Goal: Information Seeking & Learning: Learn about a topic

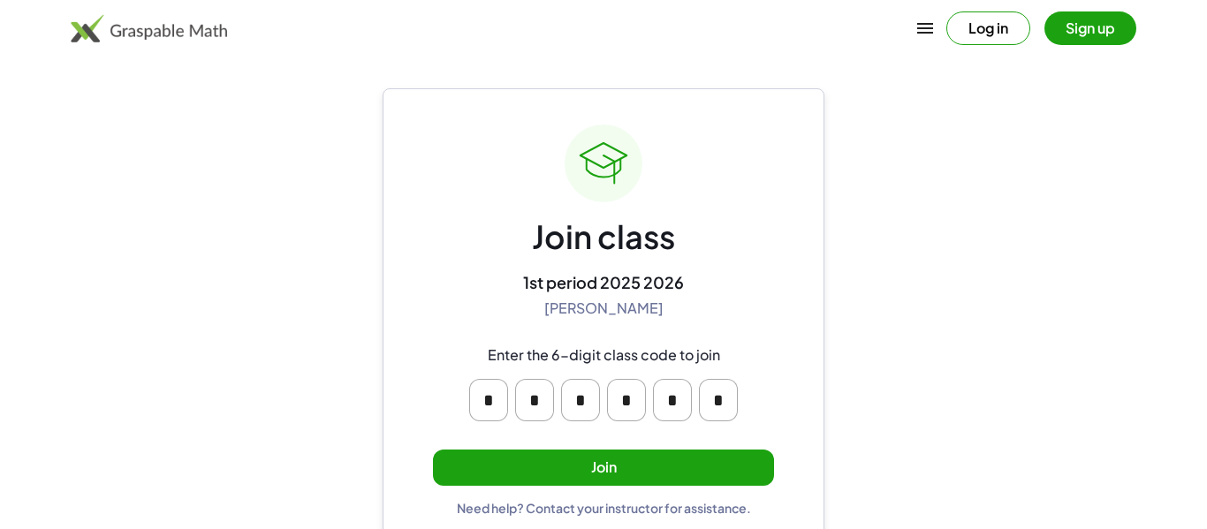
scroll to position [34, 0]
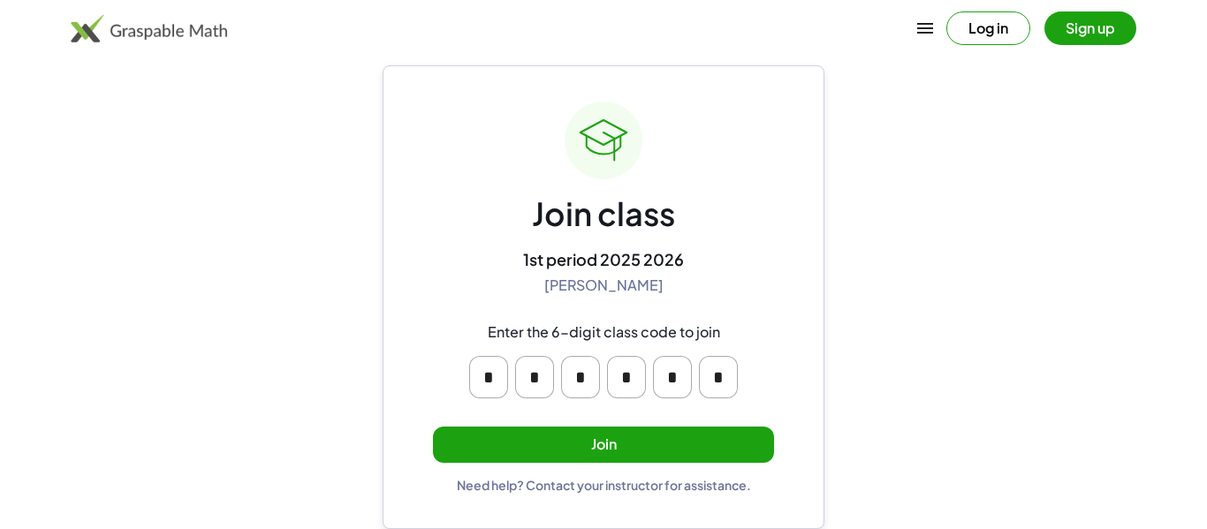
click at [624, 439] on button "Join" at bounding box center [603, 445] width 341 height 36
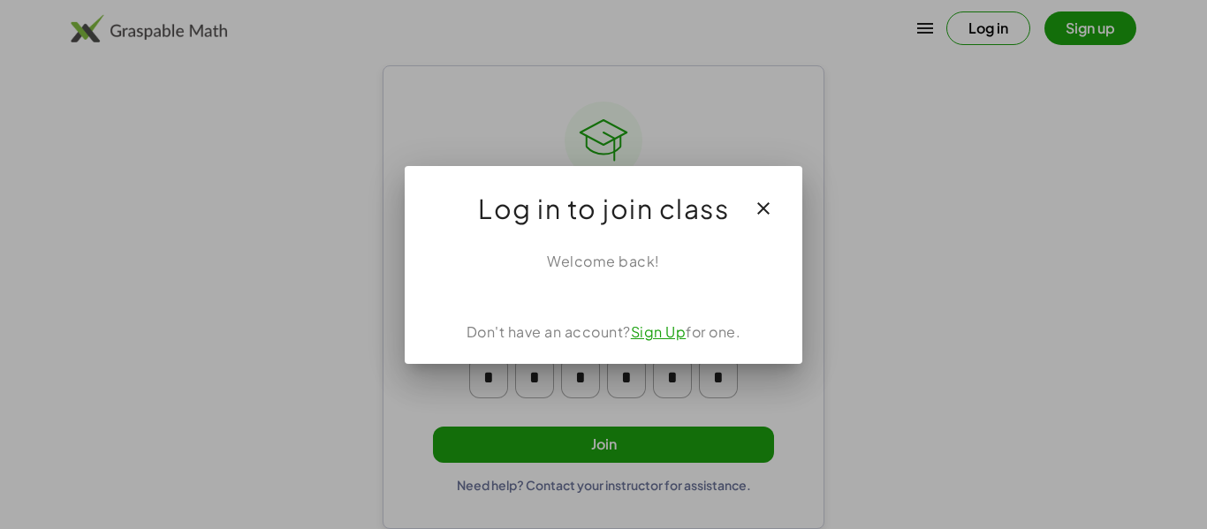
scroll to position [0, 0]
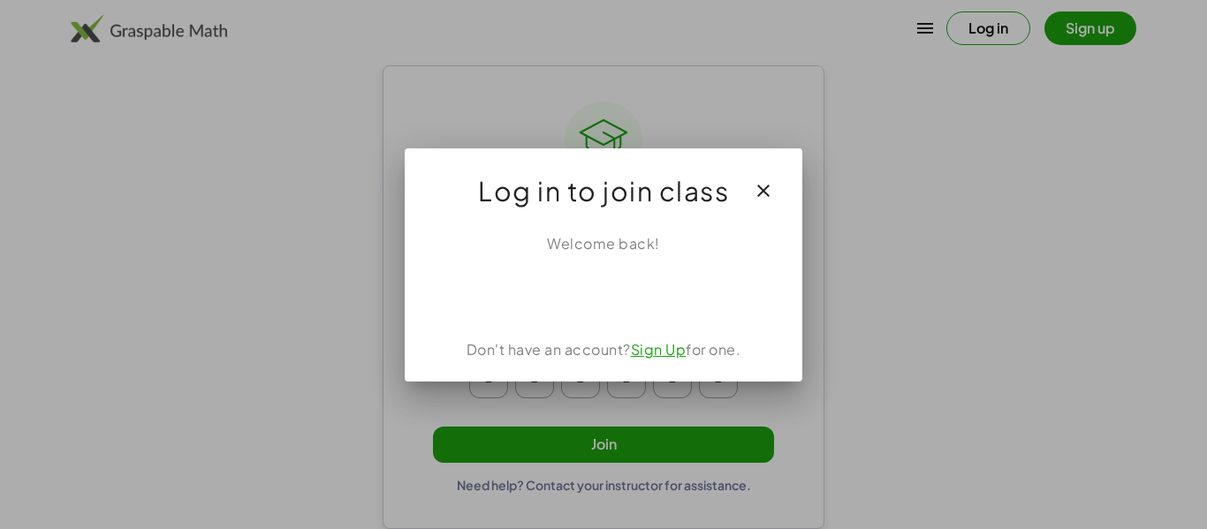
click at [647, 355] on link "Sign Up" at bounding box center [659, 349] width 56 height 19
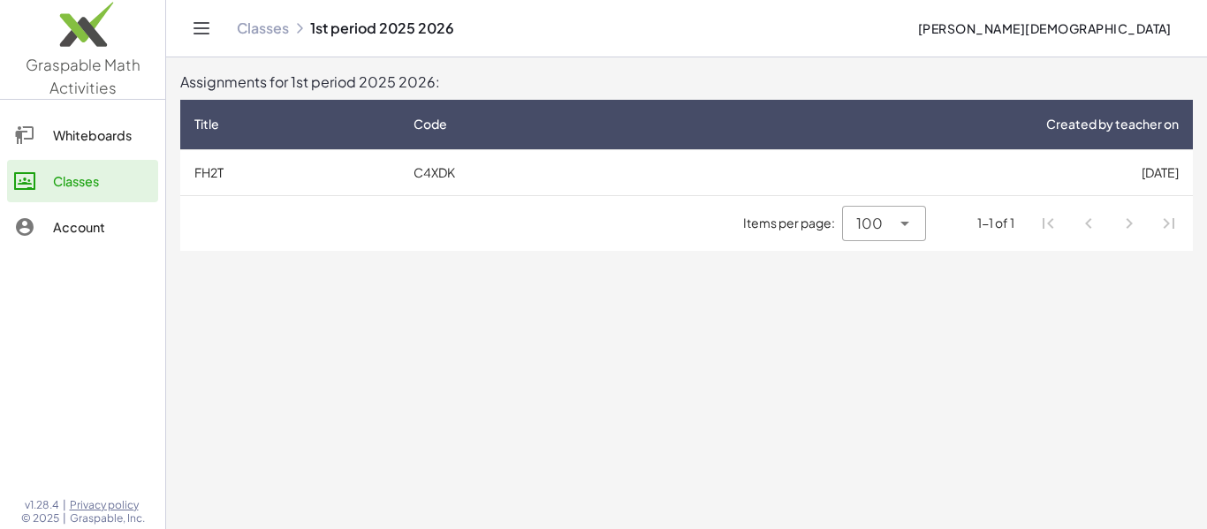
click at [771, 174] on td "[DATE]" at bounding box center [919, 172] width 548 height 46
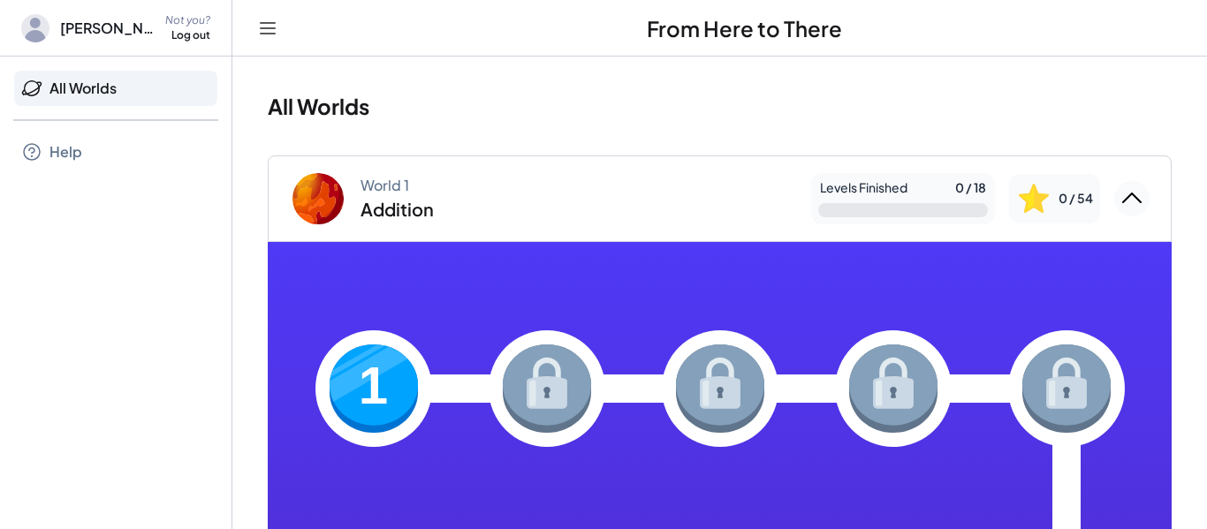
click at [392, 367] on img at bounding box center [373, 388] width 88 height 88
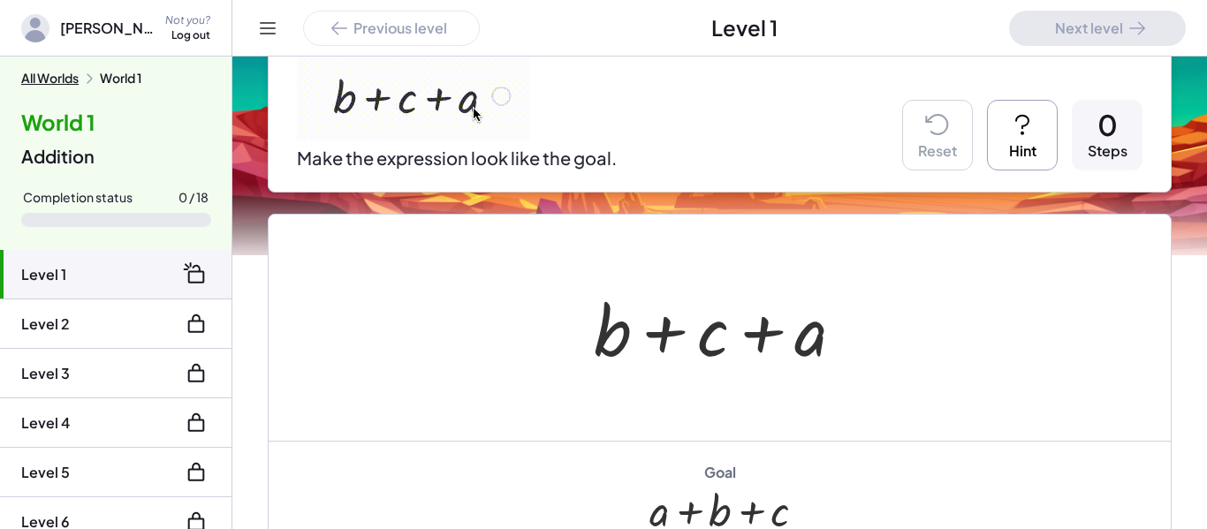
scroll to position [276, 0]
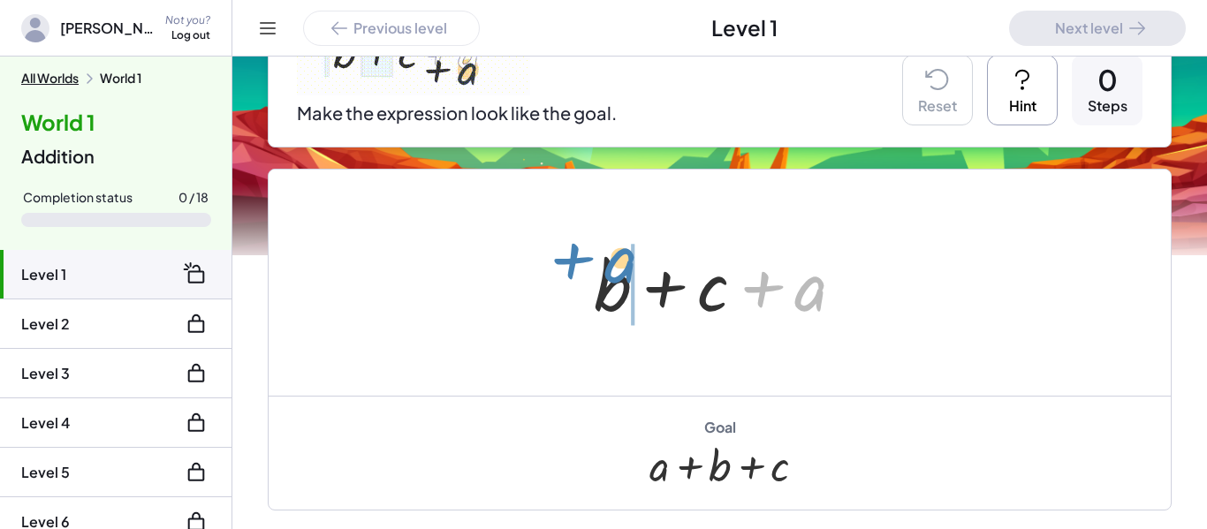
drag, startPoint x: 800, startPoint y: 291, endPoint x: 596, endPoint y: 261, distance: 206.1
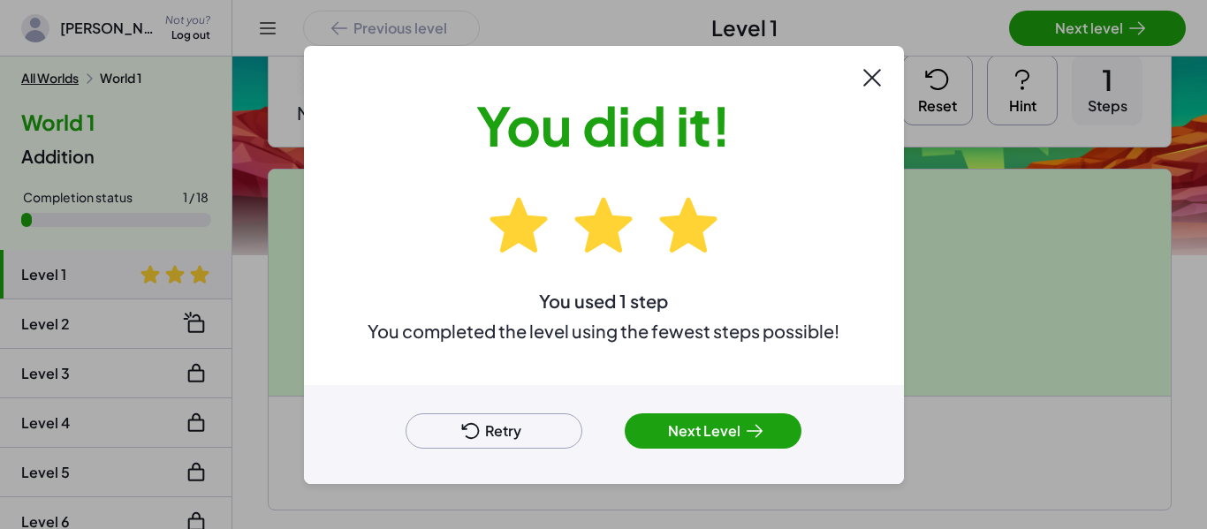
click at [676, 423] on button "Next Level" at bounding box center [712, 430] width 177 height 35
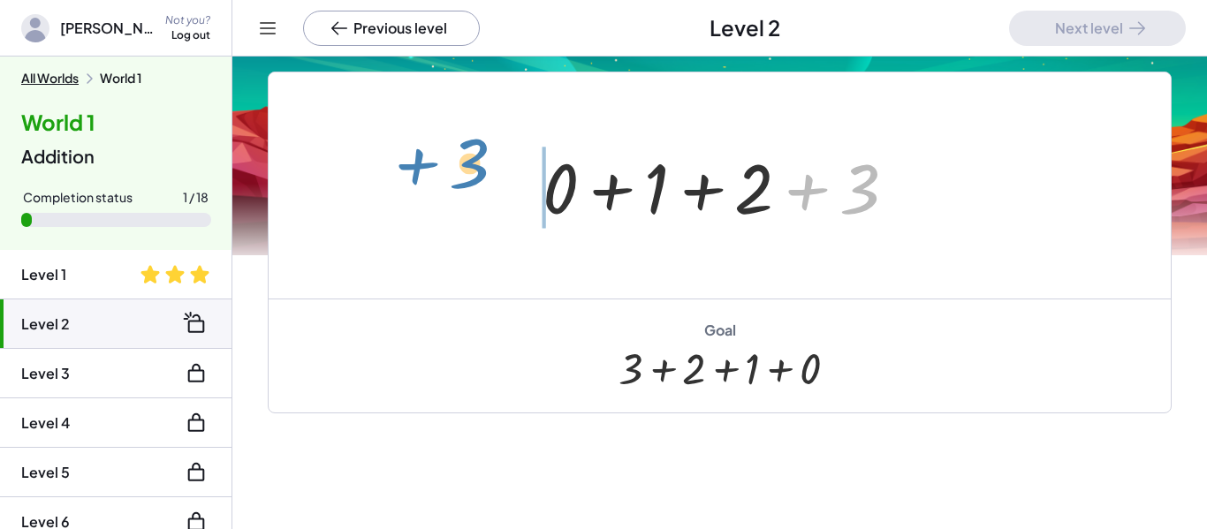
drag, startPoint x: 854, startPoint y: 207, endPoint x: 465, endPoint y: 180, distance: 389.5
click at [465, 180] on div "+ 3 + 0 + 1 + 2 + 3" at bounding box center [720, 185] width 902 height 226
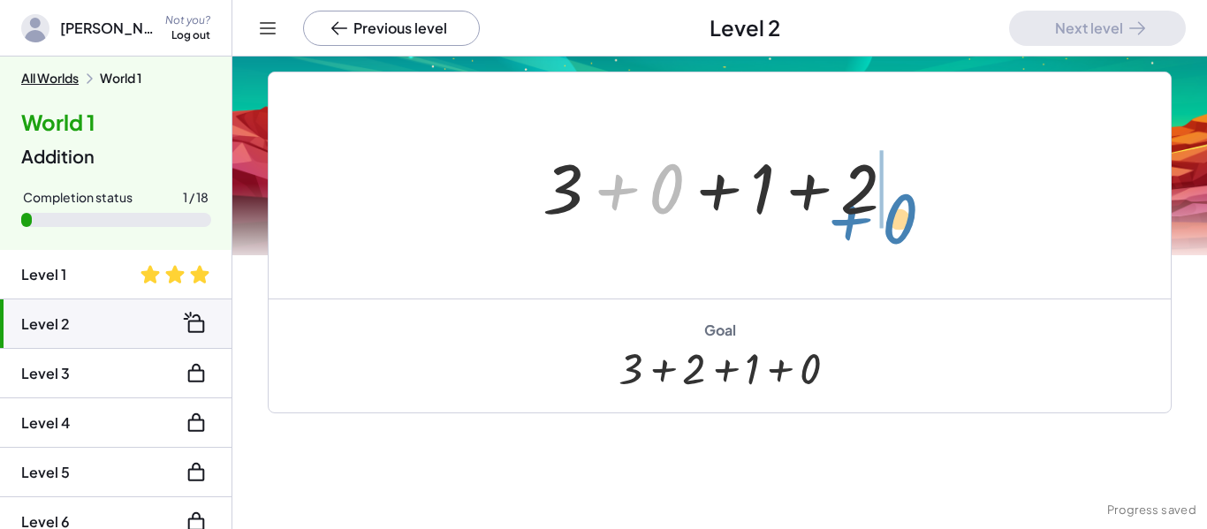
drag, startPoint x: 650, startPoint y: 189, endPoint x: 885, endPoint y: 218, distance: 236.7
click at [885, 218] on div at bounding box center [725, 185] width 385 height 91
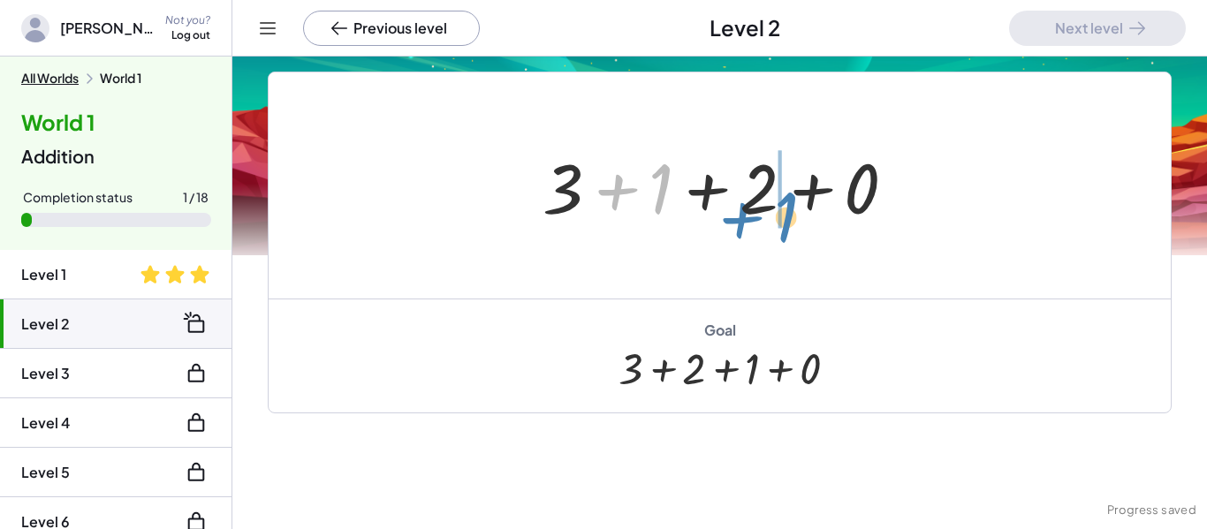
drag, startPoint x: 671, startPoint y: 197, endPoint x: 797, endPoint y: 225, distance: 128.6
click at [797, 225] on div at bounding box center [725, 185] width 385 height 91
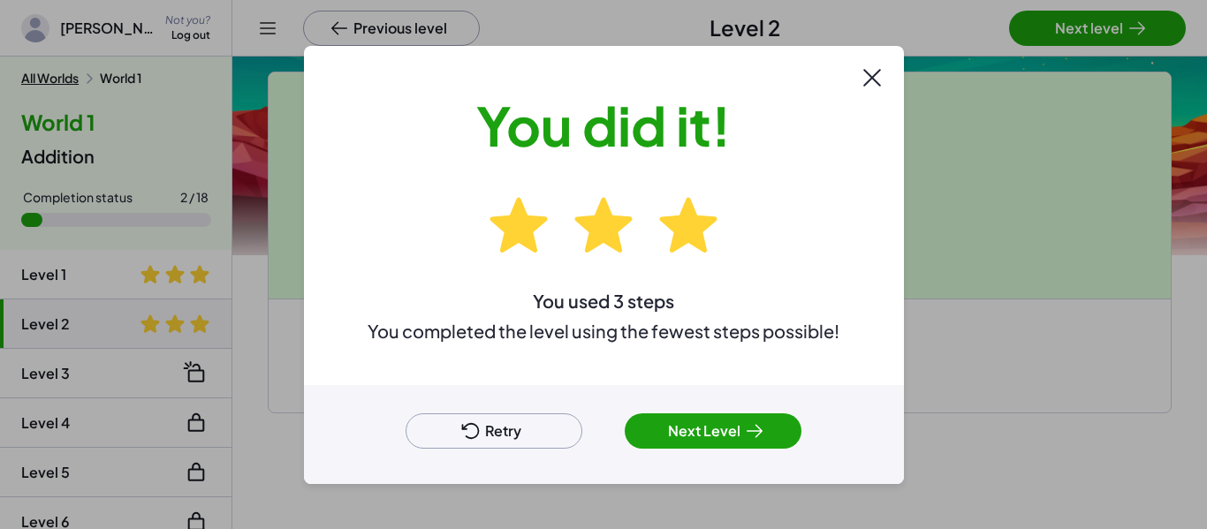
click at [731, 426] on button "Next Level" at bounding box center [712, 430] width 177 height 35
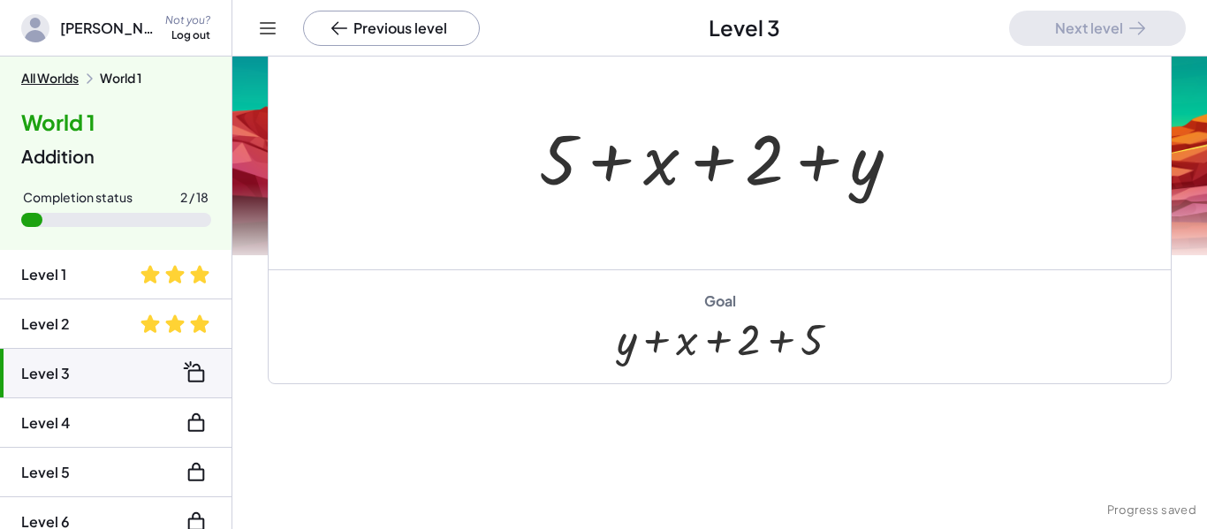
scroll to position [186, 0]
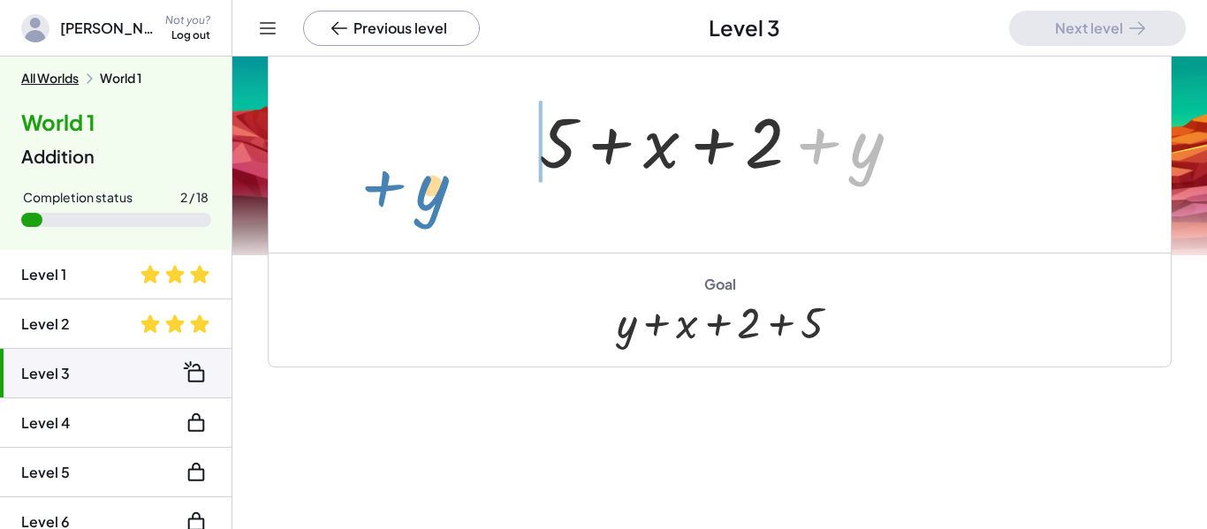
drag, startPoint x: 863, startPoint y: 147, endPoint x: 431, endPoint y: 187, distance: 433.8
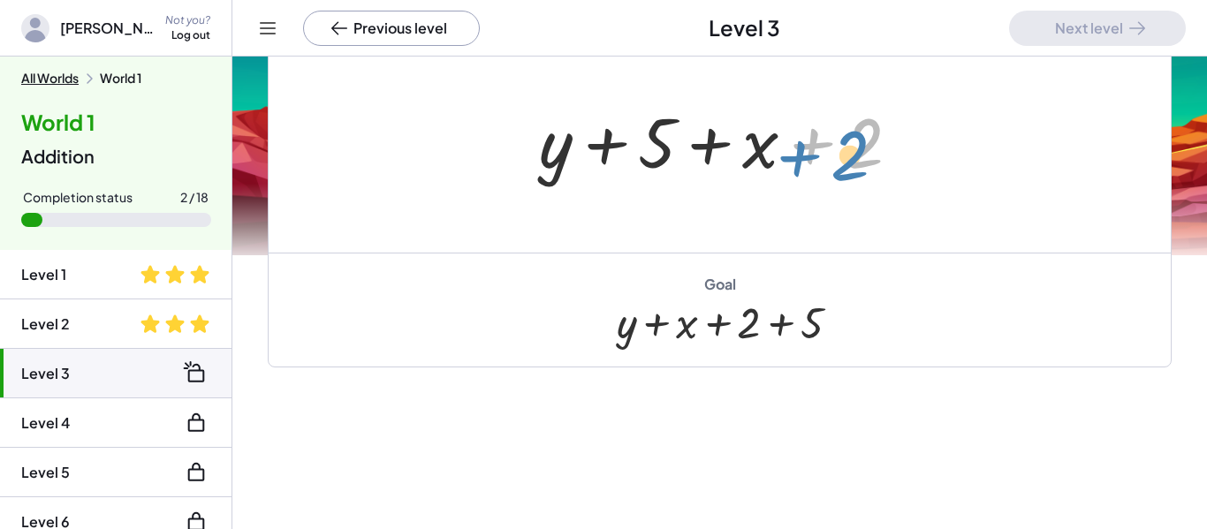
drag, startPoint x: 851, startPoint y: 156, endPoint x: 838, endPoint y: 168, distance: 16.9
click at [838, 168] on div at bounding box center [726, 140] width 393 height 91
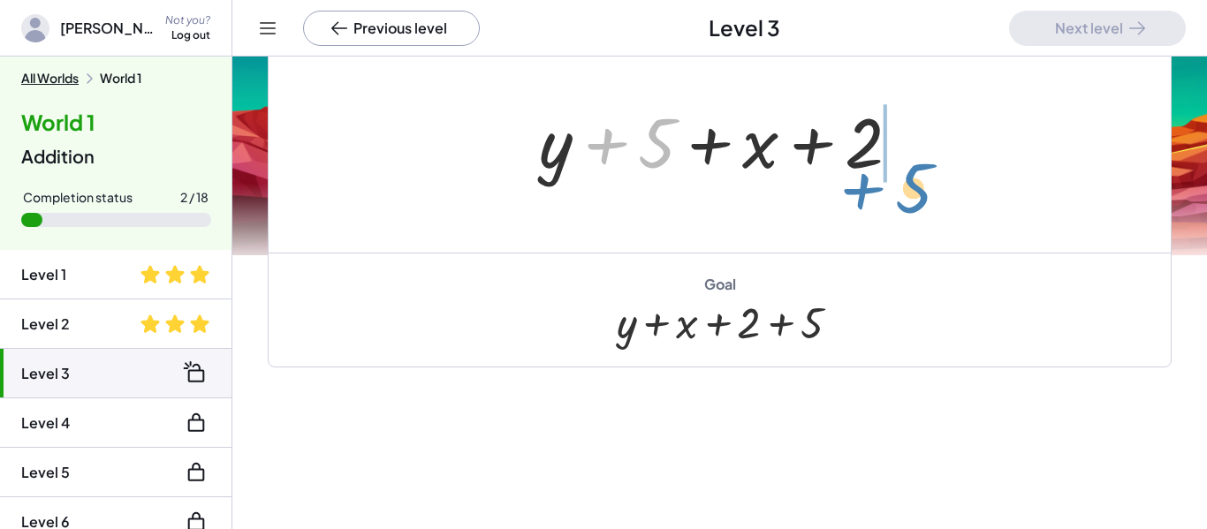
drag, startPoint x: 647, startPoint y: 136, endPoint x: 896, endPoint y: 177, distance: 253.2
click at [896, 177] on div at bounding box center [726, 140] width 393 height 91
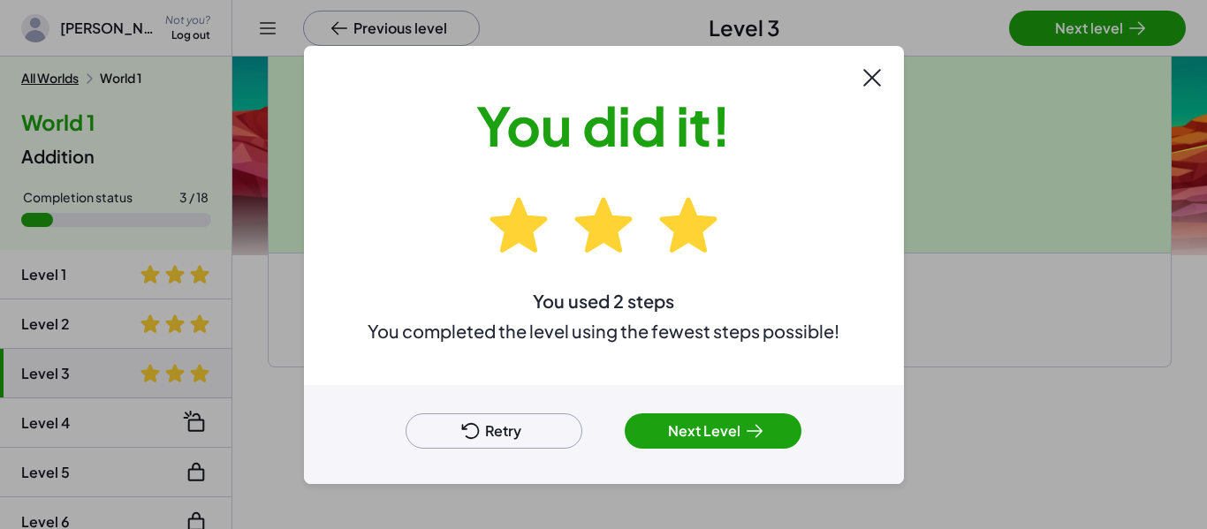
click at [704, 427] on button "Next Level" at bounding box center [712, 430] width 177 height 35
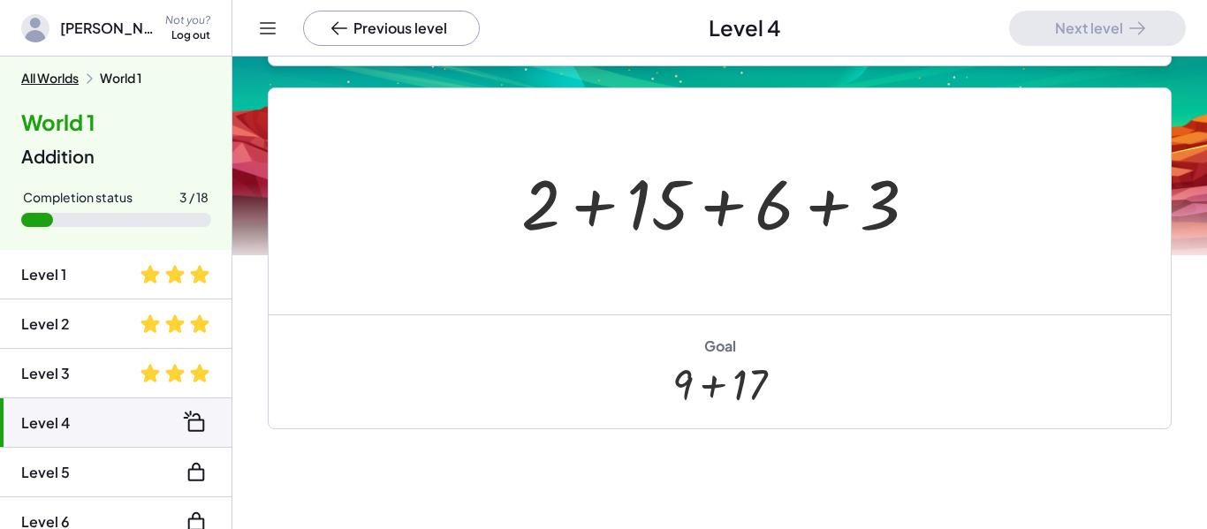
scroll to position [395, 0]
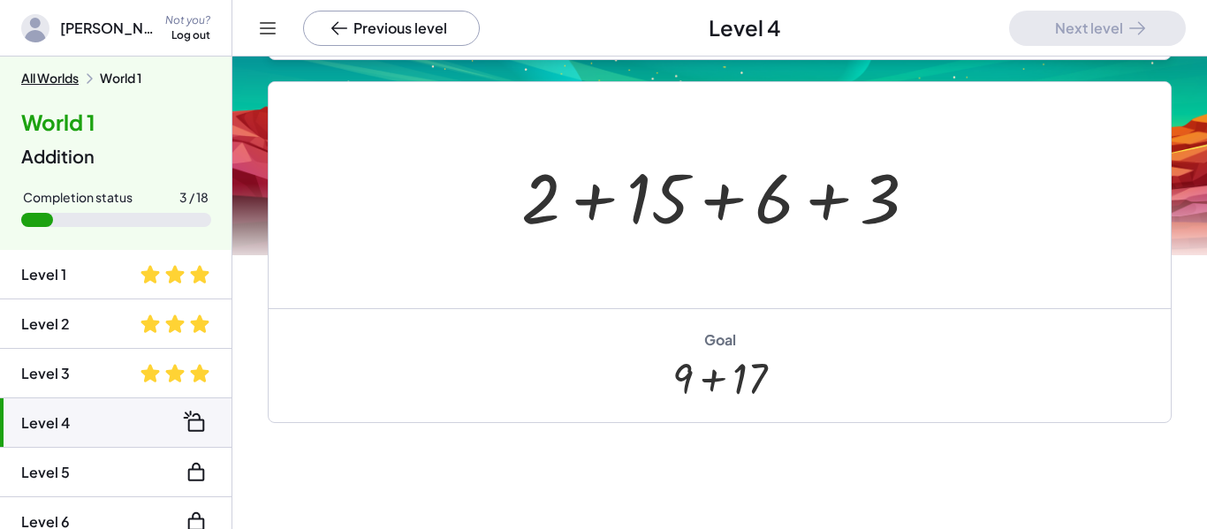
click at [542, 187] on div at bounding box center [725, 195] width 427 height 91
drag, startPoint x: 610, startPoint y: 208, endPoint x: 624, endPoint y: 194, distance: 19.4
click at [624, 194] on div at bounding box center [725, 195] width 427 height 91
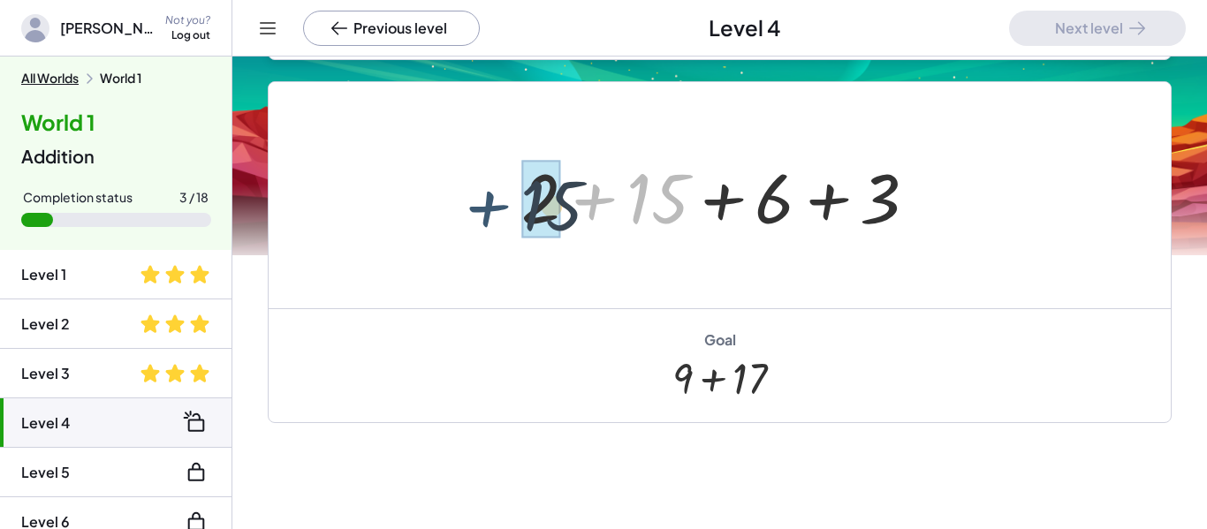
drag, startPoint x: 622, startPoint y: 195, endPoint x: 514, endPoint y: 200, distance: 107.8
click at [514, 200] on div at bounding box center [725, 195] width 427 height 91
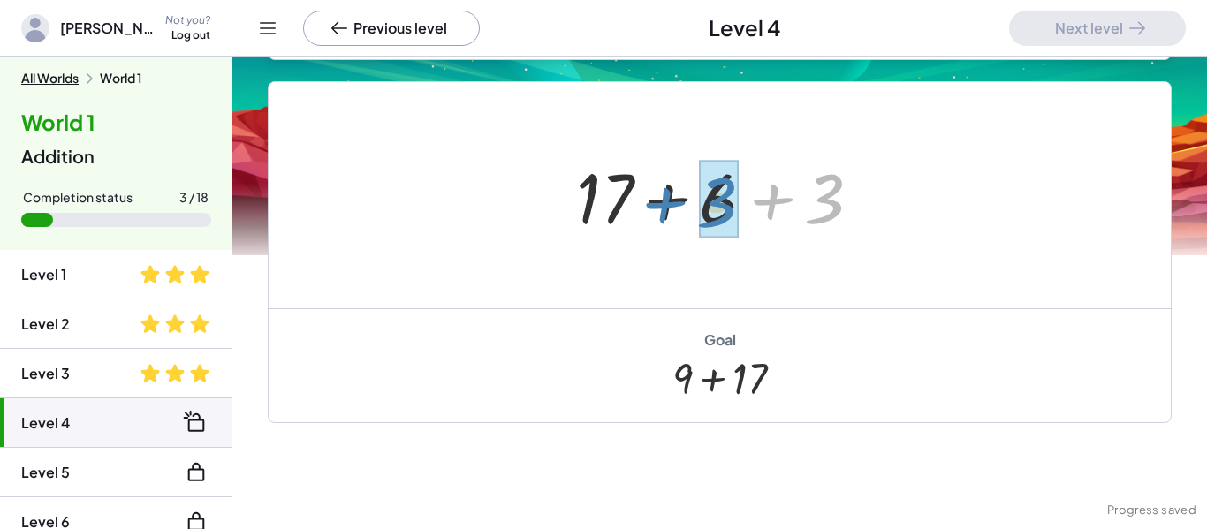
drag, startPoint x: 825, startPoint y: 216, endPoint x: 721, endPoint y: 221, distance: 104.3
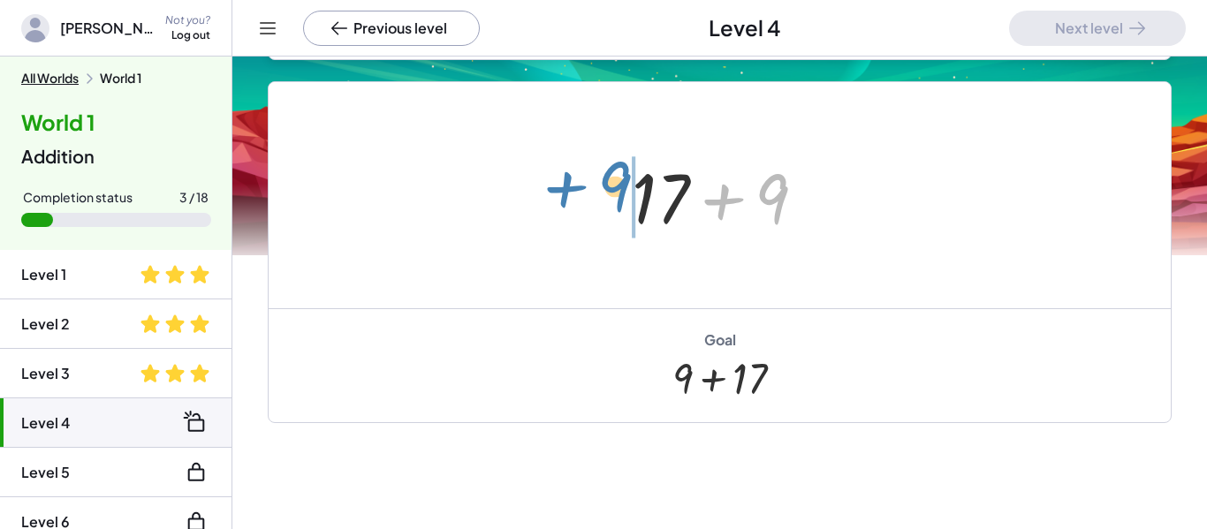
drag, startPoint x: 780, startPoint y: 193, endPoint x: 621, endPoint y: 181, distance: 159.4
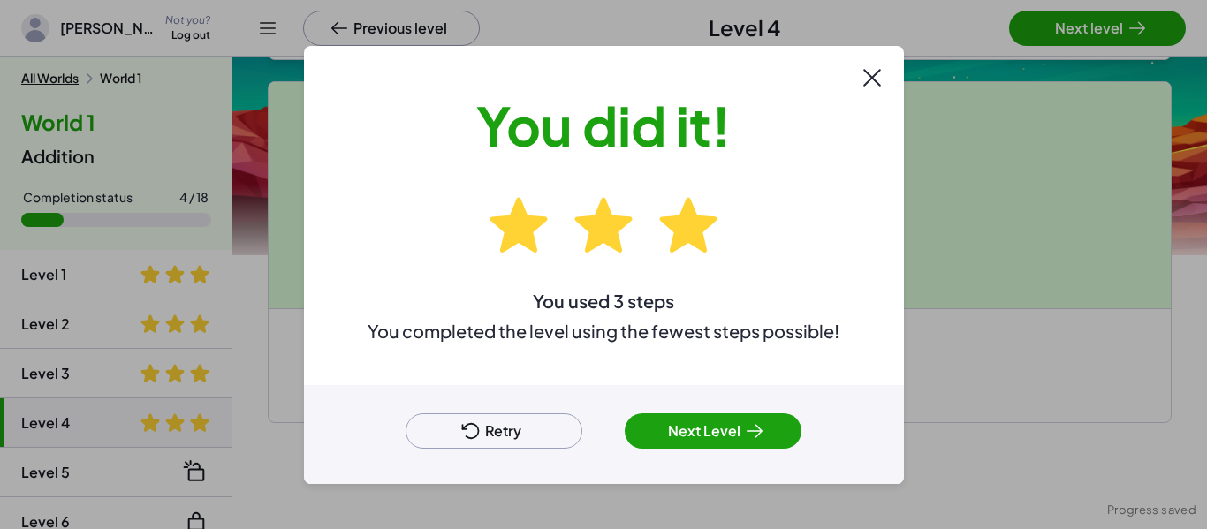
click at [1102, 35] on div at bounding box center [603, 264] width 1207 height 529
click at [716, 420] on button "Next Level" at bounding box center [712, 430] width 177 height 35
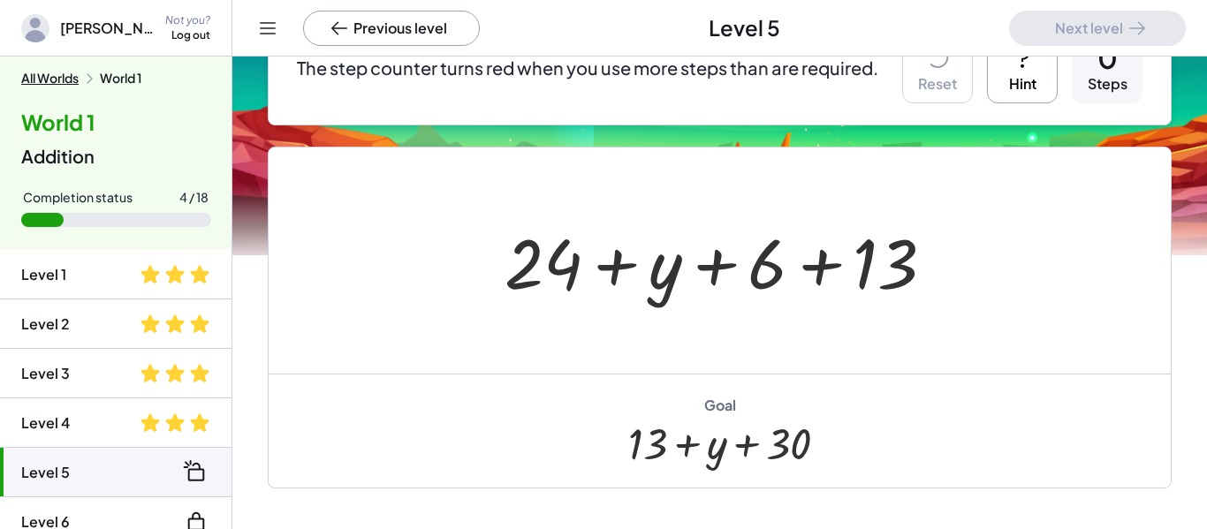
scroll to position [197, 0]
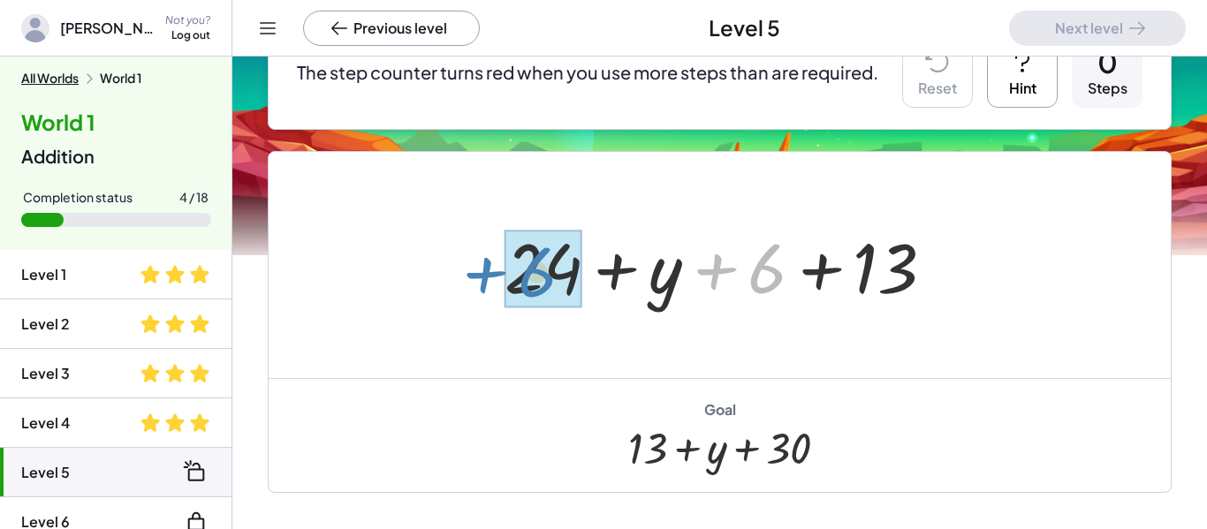
drag, startPoint x: 760, startPoint y: 284, endPoint x: 533, endPoint y: 288, distance: 227.0
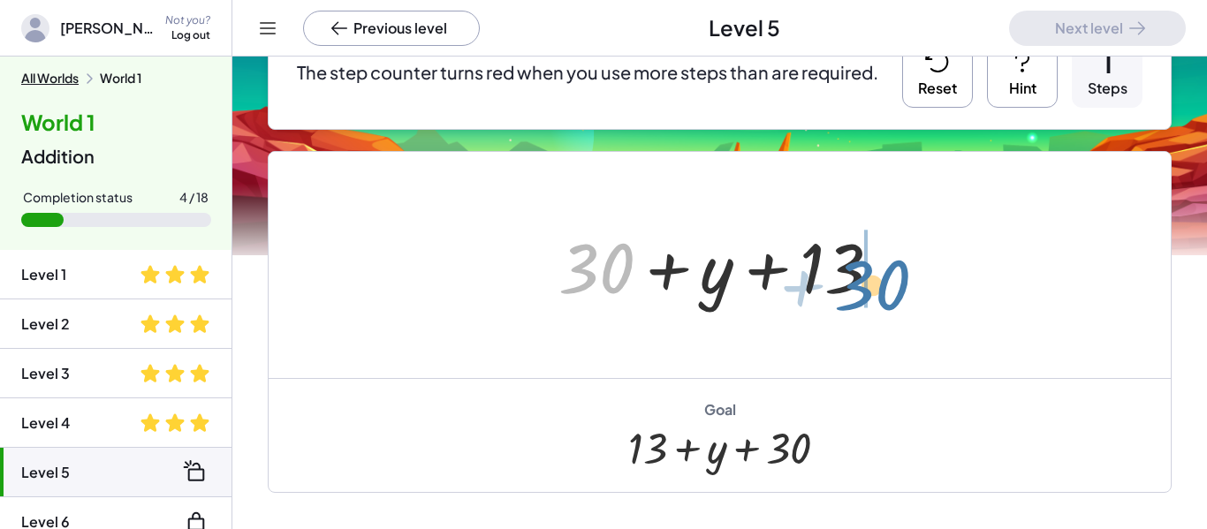
drag, startPoint x: 611, startPoint y: 267, endPoint x: 894, endPoint y: 283, distance: 283.1
click at [894, 283] on div at bounding box center [726, 265] width 354 height 91
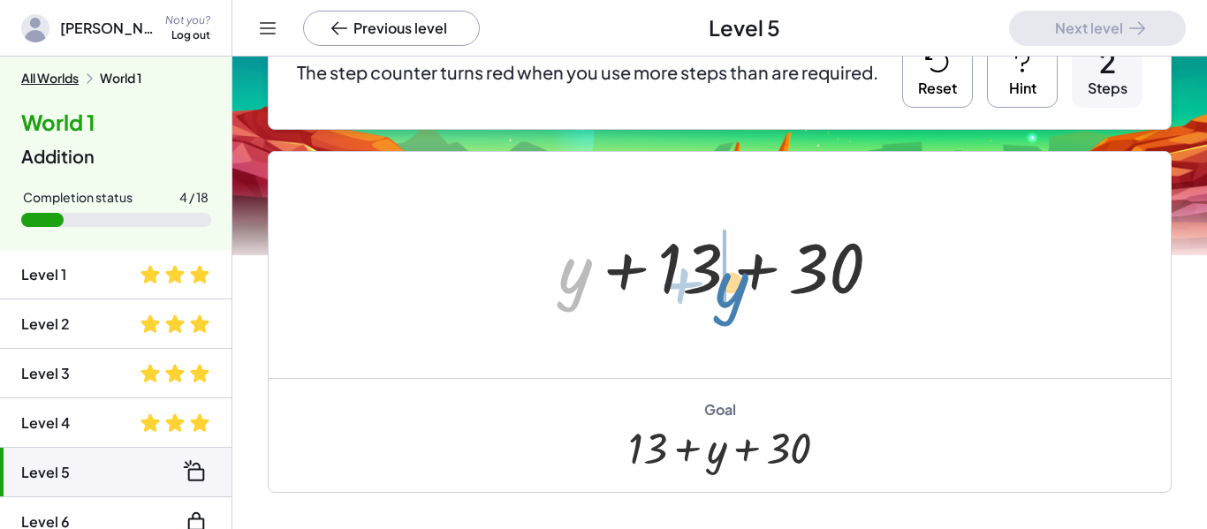
drag, startPoint x: 570, startPoint y: 279, endPoint x: 732, endPoint y: 293, distance: 163.1
click at [732, 293] on div at bounding box center [726, 265] width 354 height 91
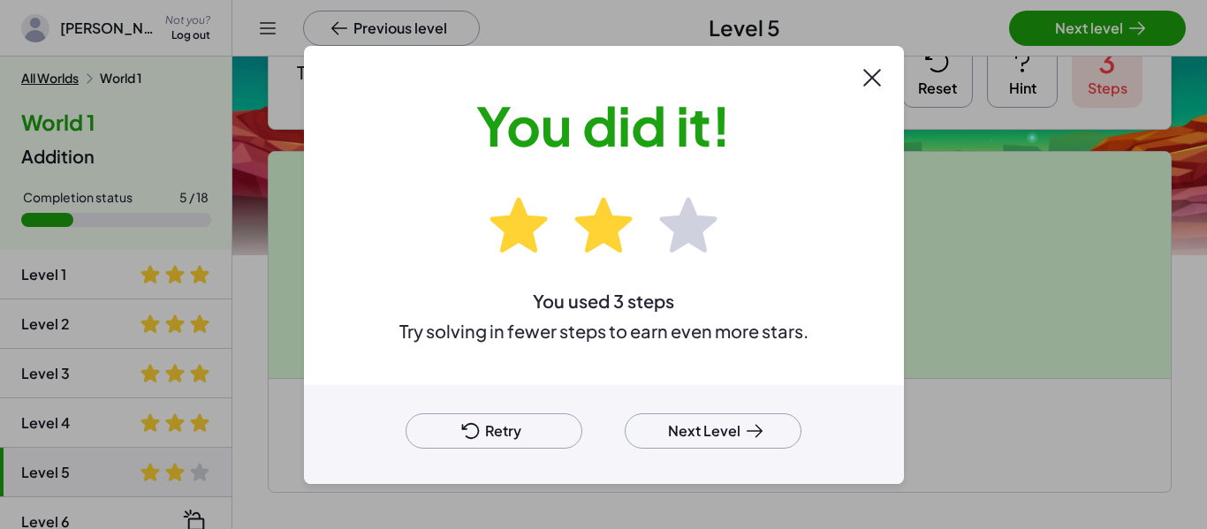
click at [562, 421] on button "Retry" at bounding box center [493, 430] width 177 height 35
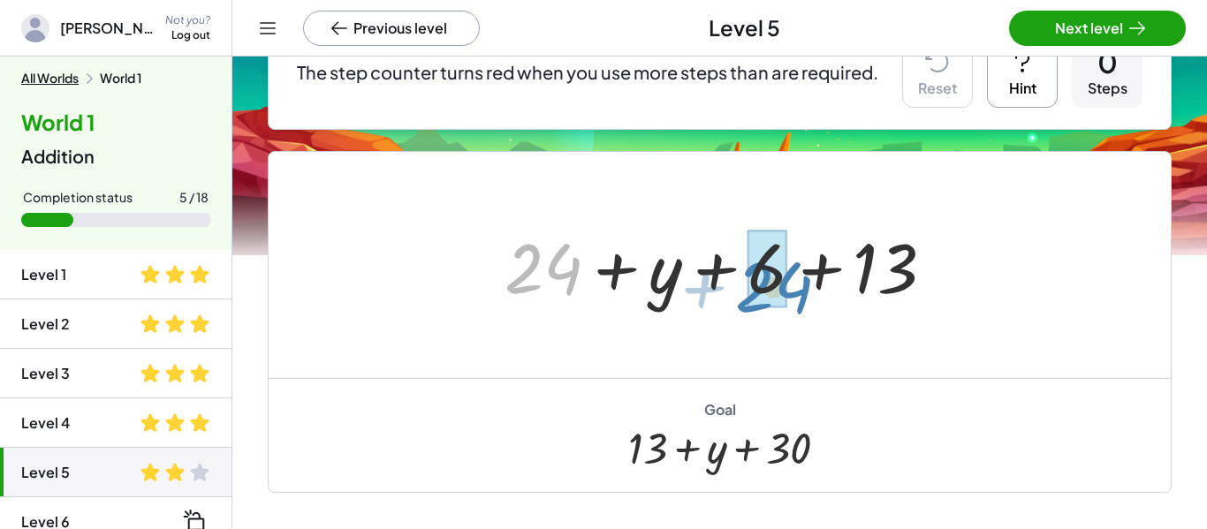
drag, startPoint x: 549, startPoint y: 263, endPoint x: 775, endPoint y: 279, distance: 226.7
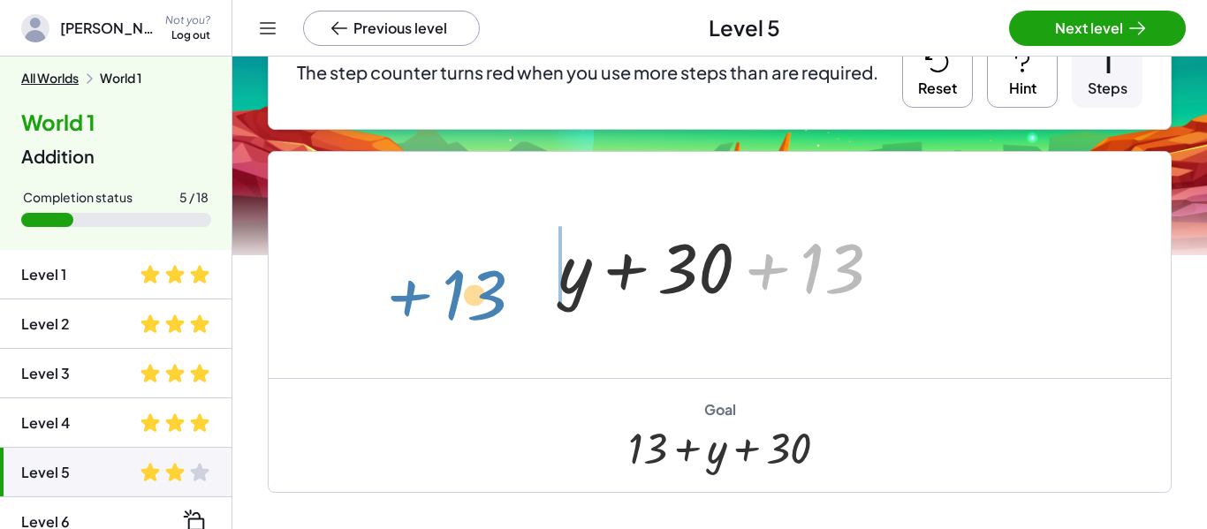
drag, startPoint x: 828, startPoint y: 276, endPoint x: 471, endPoint y: 301, distance: 357.7
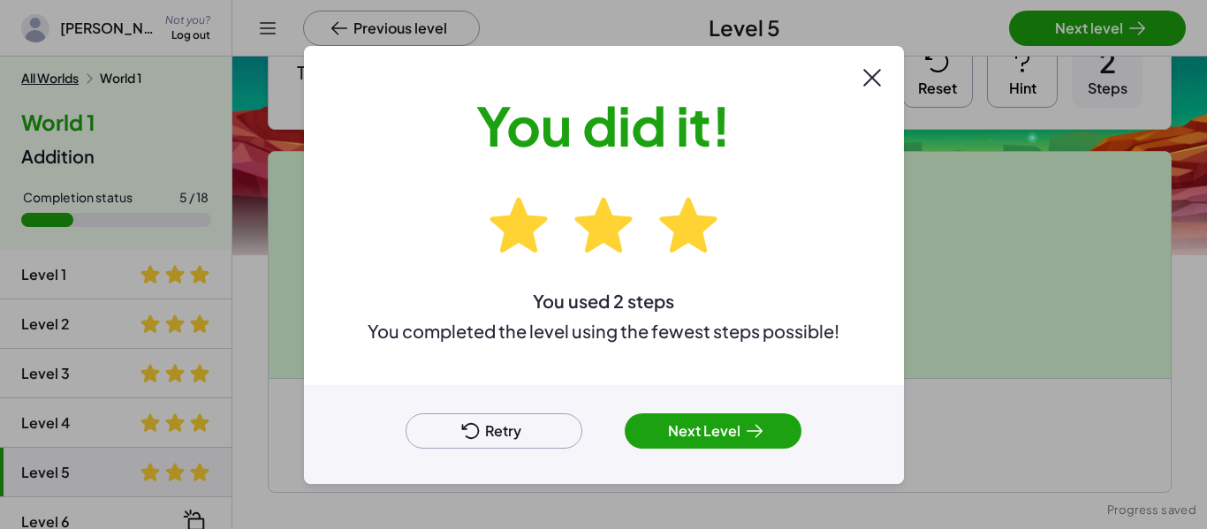
click at [699, 418] on button "Next Level" at bounding box center [712, 430] width 177 height 35
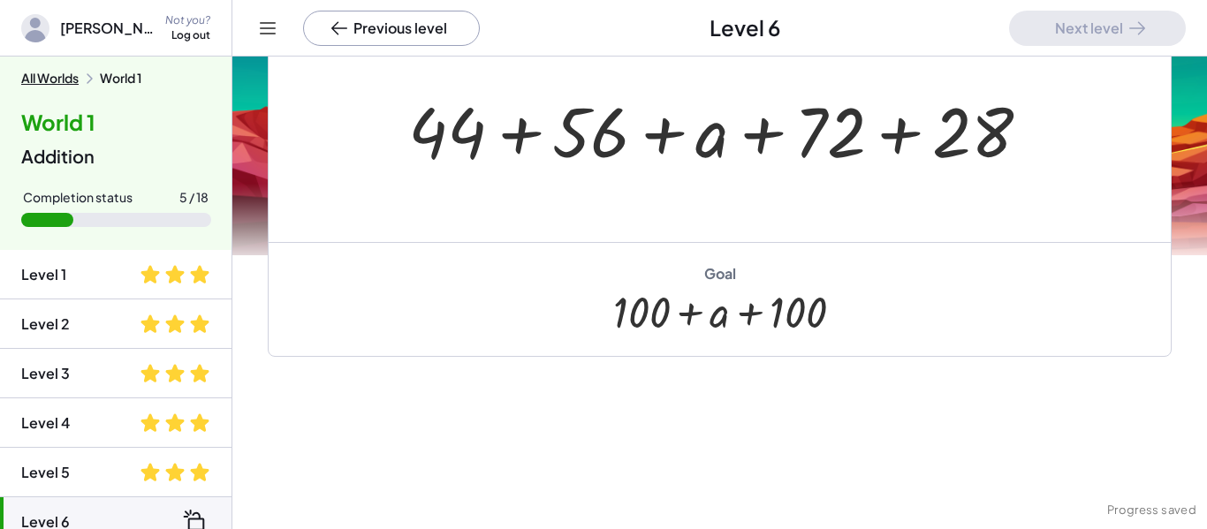
click at [699, 418] on div "Drag terms to commute. Blue lines show you where you can drop the term. Make th…" at bounding box center [719, 229] width 974 height 739
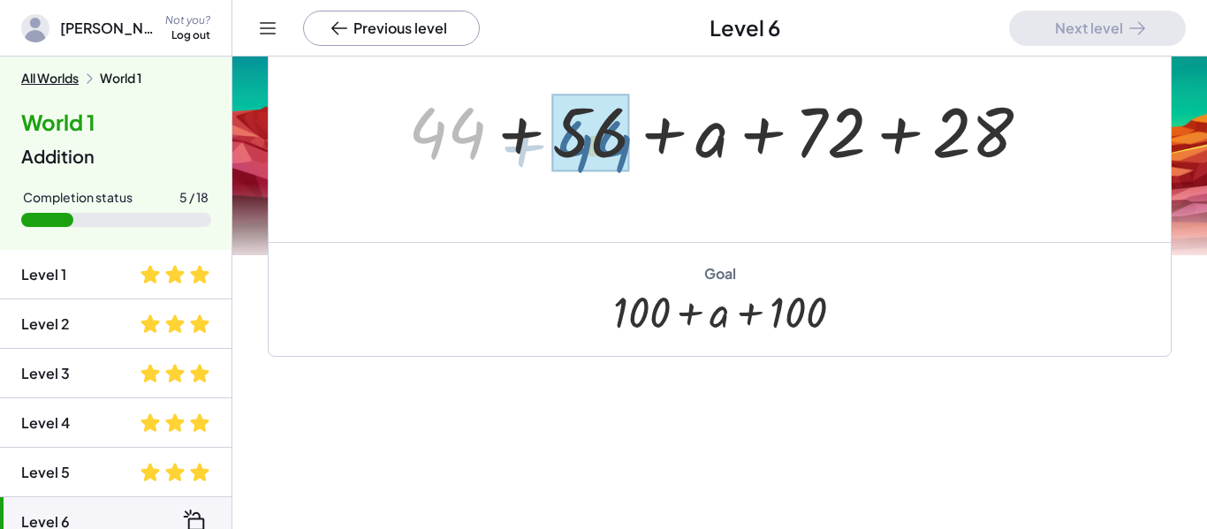
drag, startPoint x: 452, startPoint y: 126, endPoint x: 599, endPoint y: 131, distance: 146.7
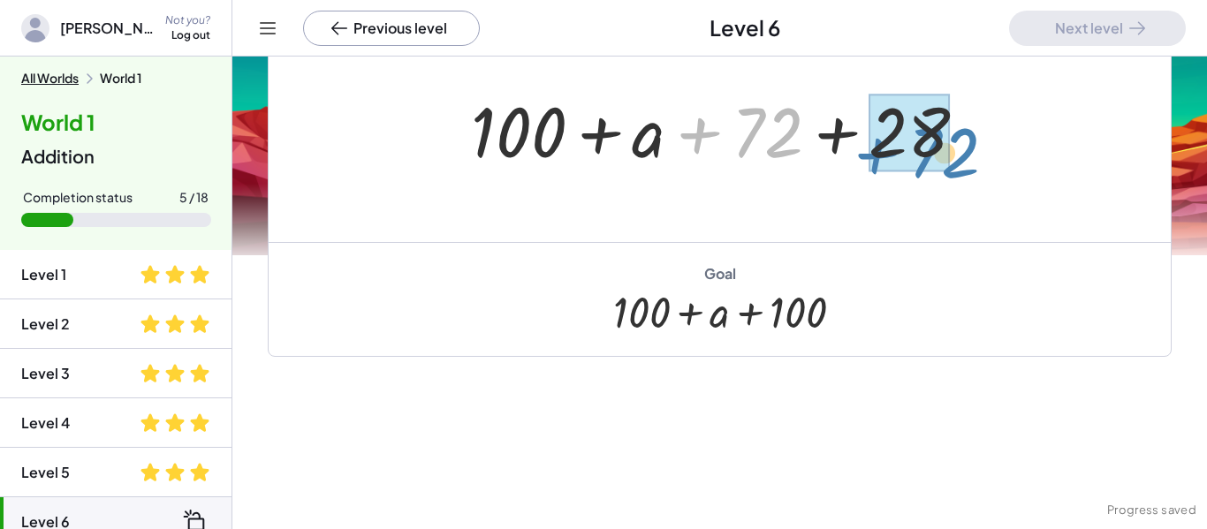
drag, startPoint x: 758, startPoint y: 134, endPoint x: 934, endPoint y: 155, distance: 176.9
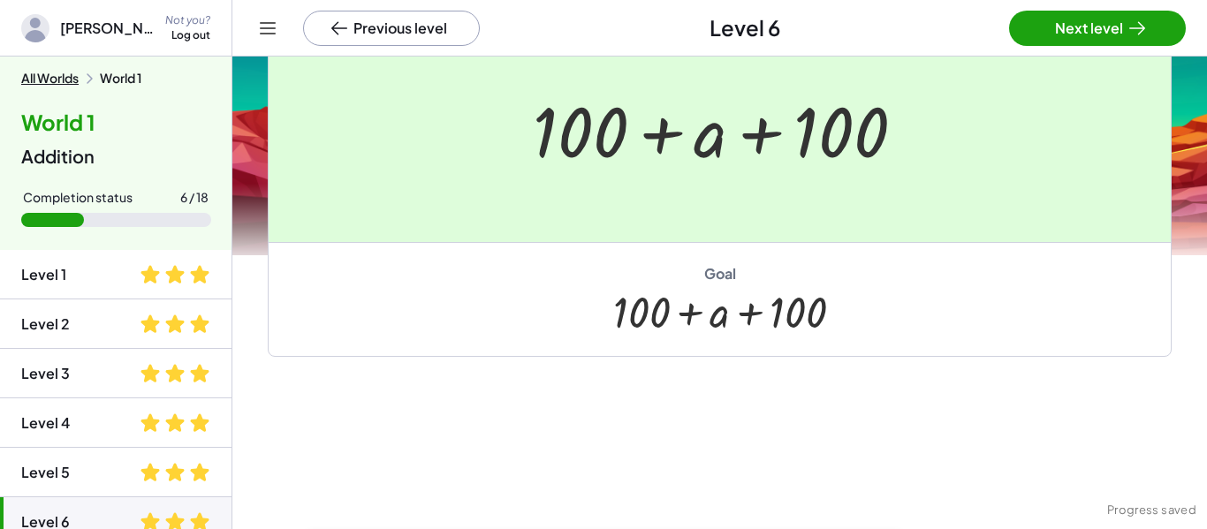
click at [1039, 41] on div at bounding box center [603, 264] width 1207 height 529
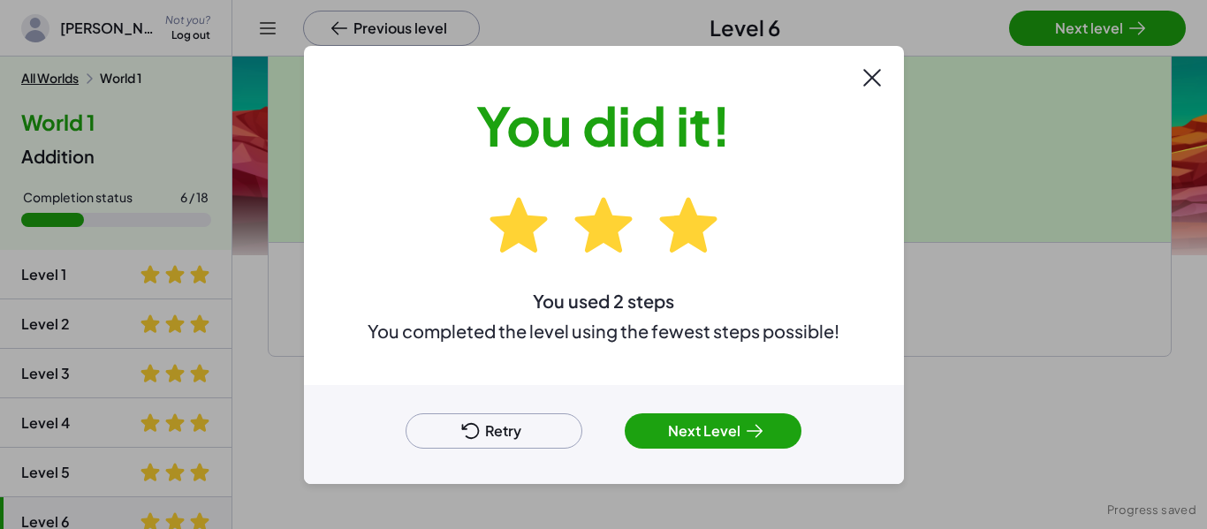
click at [710, 427] on button "Next Level" at bounding box center [712, 430] width 177 height 35
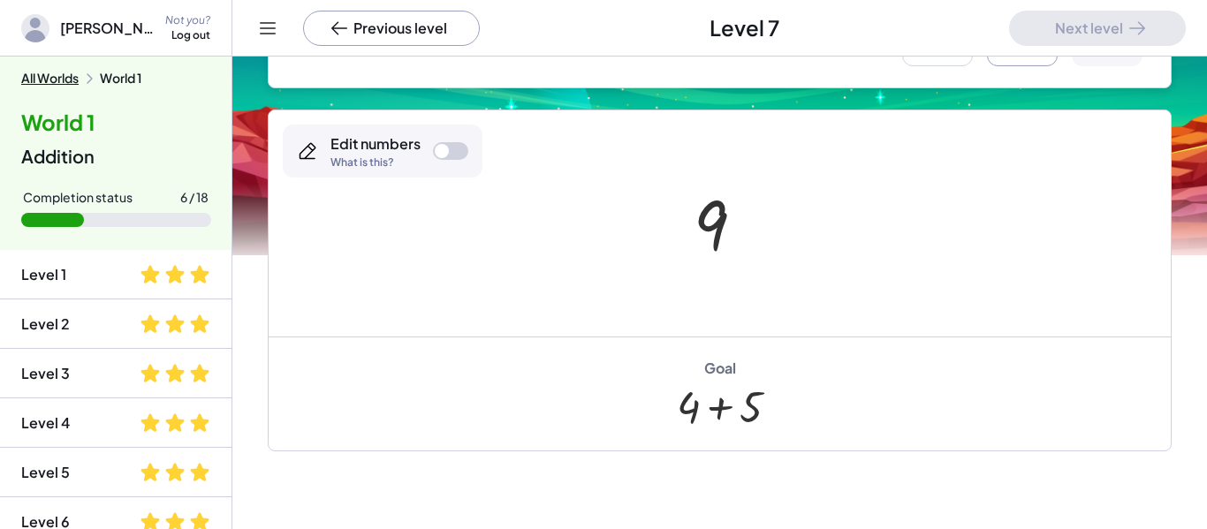
scroll to position [494, 0]
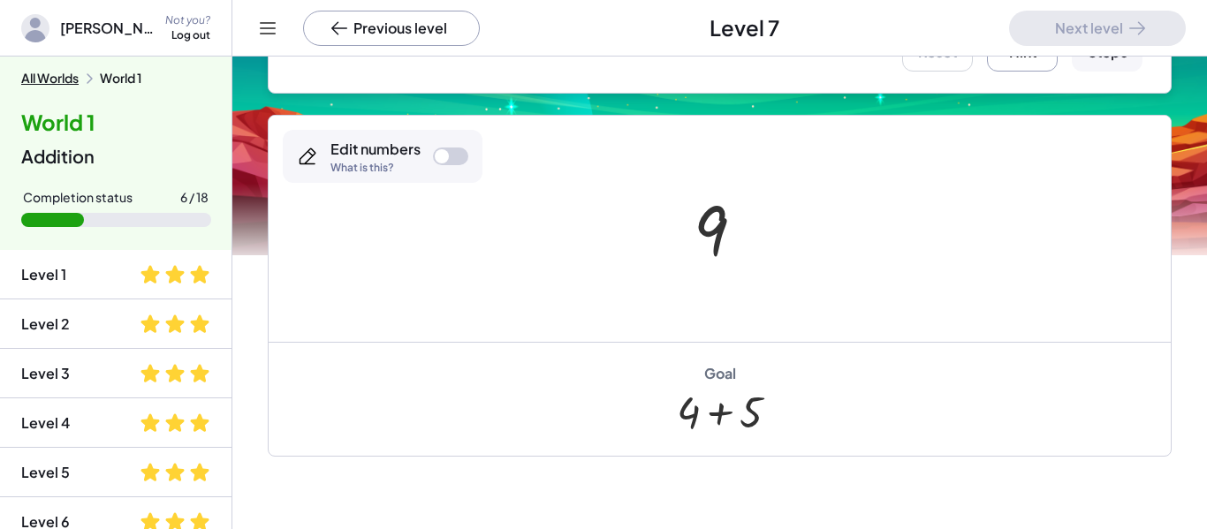
click at [727, 242] on div at bounding box center [726, 228] width 83 height 87
click at [704, 231] on div at bounding box center [726, 228] width 83 height 87
click at [456, 150] on div at bounding box center [450, 157] width 35 height 18
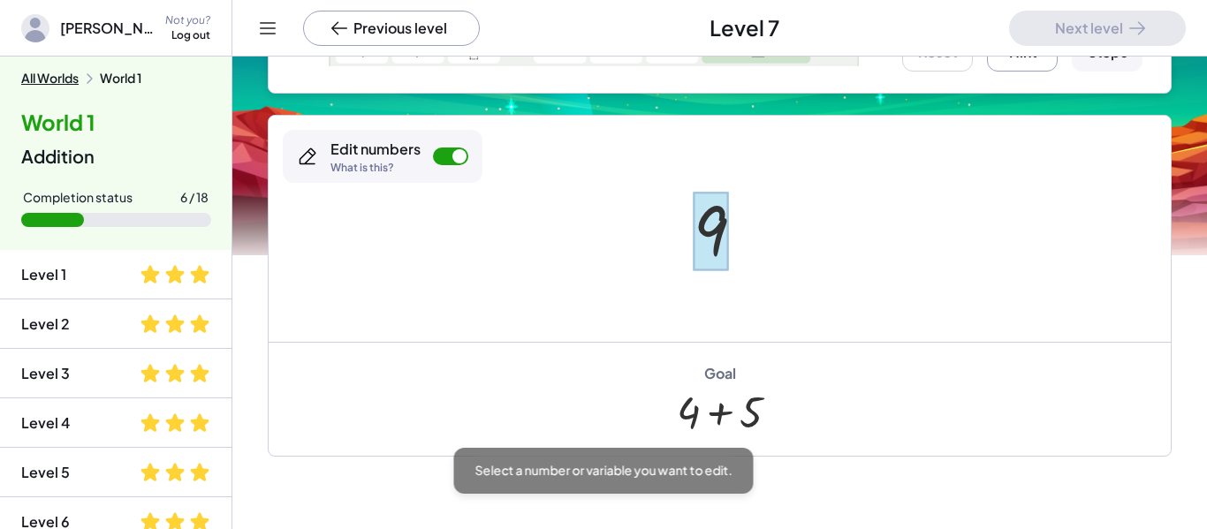
click at [710, 254] on div at bounding box center [710, 231] width 34 height 79
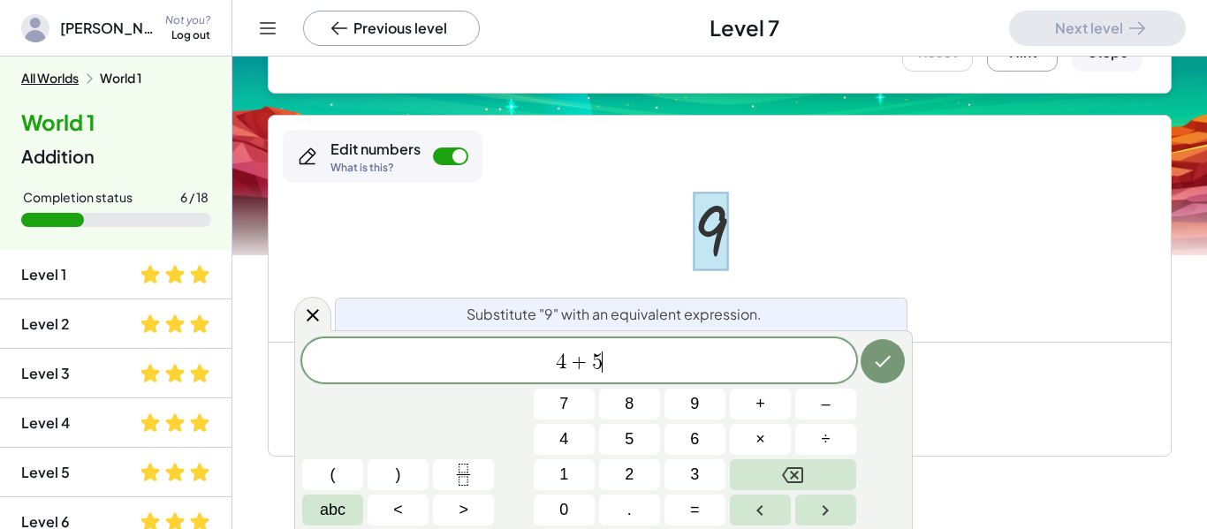
scroll to position [4, 0]
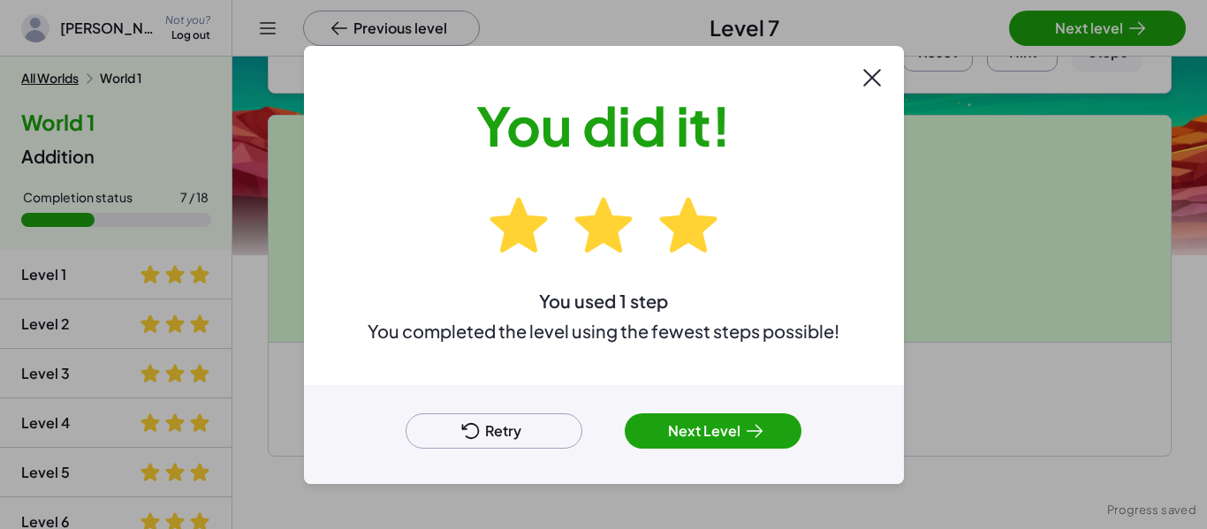
click at [758, 443] on button "Next Level" at bounding box center [712, 430] width 177 height 35
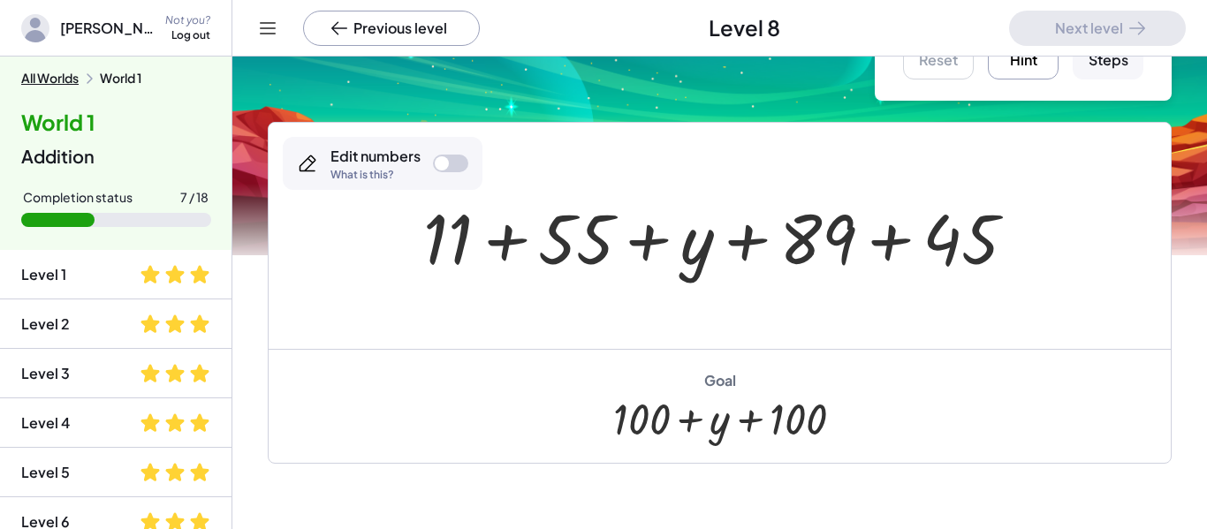
scroll to position [84, 0]
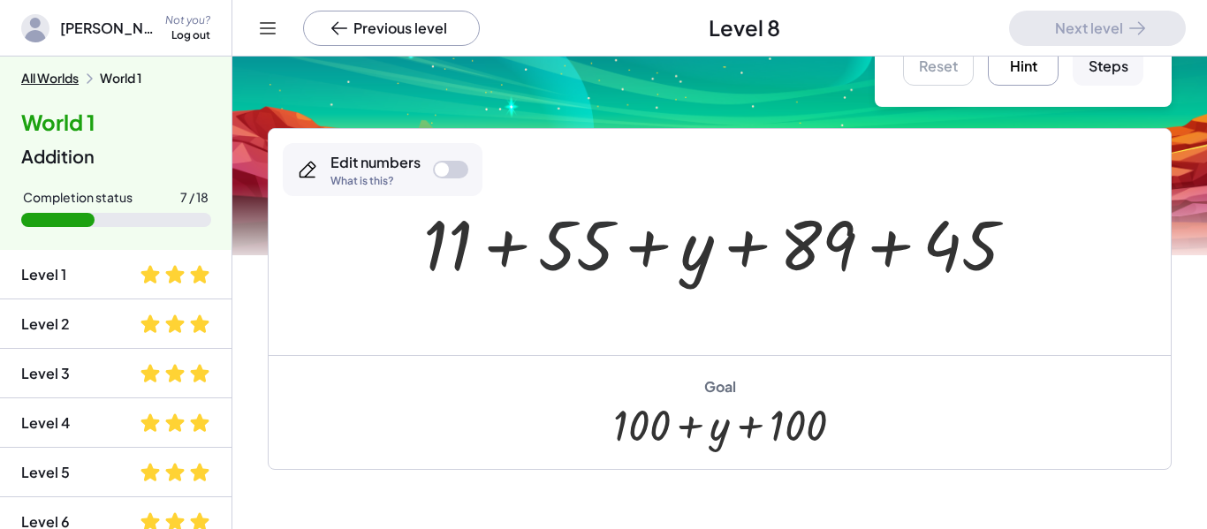
click at [591, 261] on div at bounding box center [726, 242] width 624 height 91
